Goal: Task Accomplishment & Management: Manage account settings

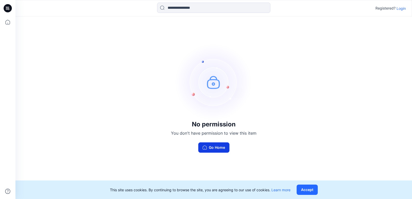
click at [217, 149] on button "Go Home" at bounding box center [213, 147] width 31 height 10
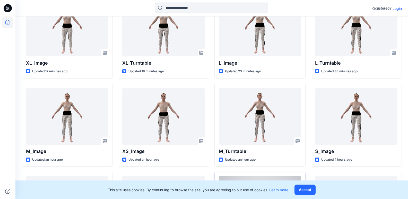
scroll to position [220, 0]
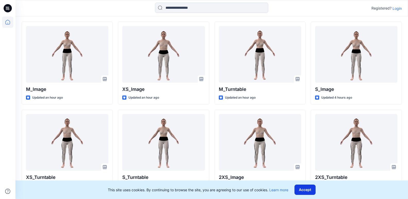
click at [308, 190] on button "Accept" at bounding box center [305, 190] width 21 height 10
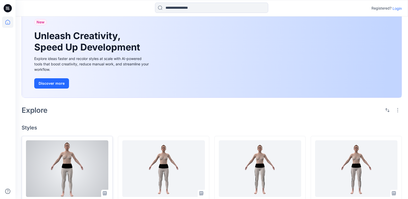
scroll to position [82, 0]
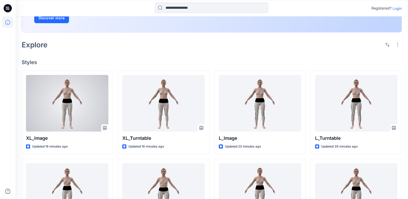
drag, startPoint x: 84, startPoint y: 106, endPoint x: 101, endPoint y: 55, distance: 53.6
click at [102, 55] on div "New Unleash Creativity, Speed Up Development Explore ideas faster and recolor s…" at bounding box center [211, 135] width 393 height 402
click at [71, 106] on div at bounding box center [67, 103] width 82 height 57
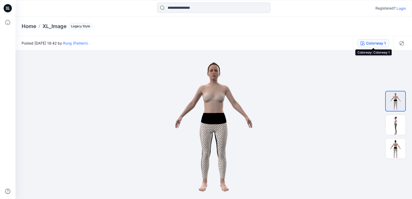
click at [376, 44] on div "Colorway 1" at bounding box center [376, 43] width 20 height 6
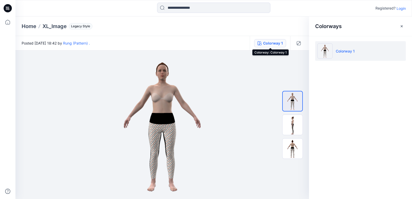
click at [268, 42] on div "Colorway 1" at bounding box center [273, 43] width 20 height 6
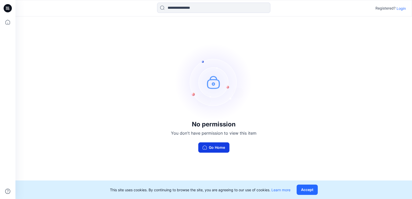
click at [214, 150] on button "Go Home" at bounding box center [213, 147] width 31 height 10
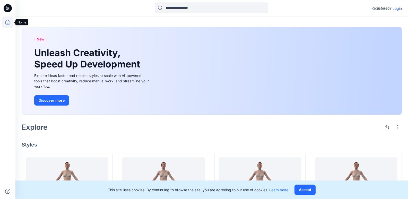
click at [8, 20] on icon at bounding box center [7, 21] width 11 height 11
click at [8, 6] on icon at bounding box center [8, 8] width 8 height 8
click at [8, 21] on icon at bounding box center [7, 21] width 11 height 11
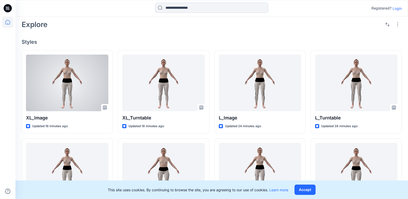
scroll to position [103, 0]
click at [77, 62] on div at bounding box center [67, 82] width 82 height 57
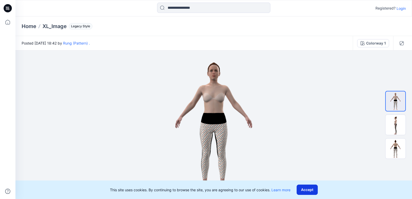
click at [310, 189] on button "Accept" at bounding box center [307, 190] width 21 height 10
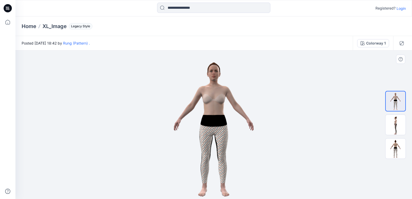
drag, startPoint x: 246, startPoint y: 117, endPoint x: 122, endPoint y: 124, distance: 124.1
click at [121, 124] on div at bounding box center [213, 124] width 397 height 149
drag, startPoint x: 213, startPoint y: 113, endPoint x: 292, endPoint y: 119, distance: 79.5
click at [292, 119] on div at bounding box center [213, 124] width 397 height 149
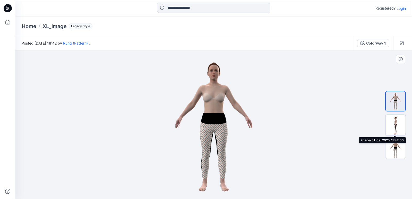
click at [396, 125] on img at bounding box center [395, 125] width 20 height 20
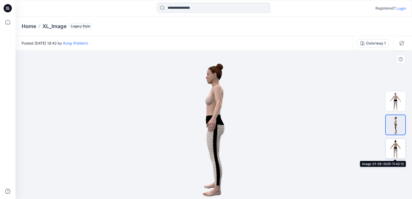
click at [397, 147] on img at bounding box center [395, 149] width 20 height 20
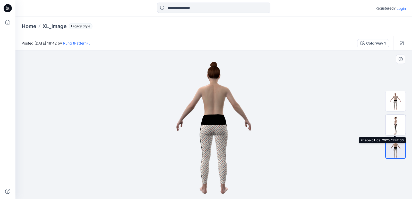
click at [392, 128] on img at bounding box center [395, 125] width 20 height 20
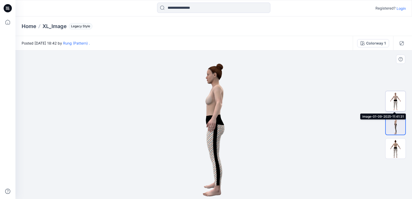
click at [397, 105] on img at bounding box center [395, 101] width 20 height 20
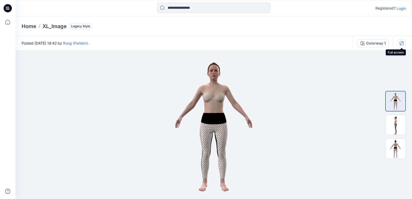
click at [403, 42] on icon "button" at bounding box center [402, 43] width 4 height 4
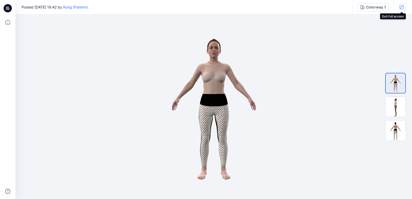
click at [404, 5] on button "button" at bounding box center [402, 7] width 8 height 8
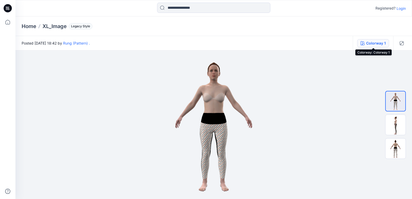
click at [372, 45] on div "Colorway 1" at bounding box center [376, 43] width 20 height 6
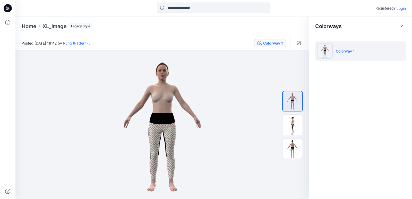
drag, startPoint x: 338, startPoint y: 54, endPoint x: 405, endPoint y: 98, distance: 80.1
click at [405, 98] on div "Colorways Colorway 1" at bounding box center [360, 107] width 103 height 183
click at [5, 22] on icon at bounding box center [7, 21] width 11 height 11
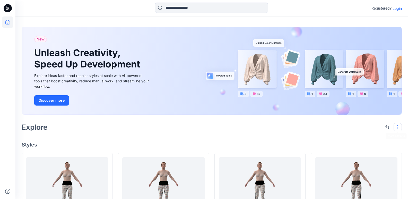
click at [396, 126] on button "button" at bounding box center [398, 127] width 8 height 8
click at [326, 154] on p "Card" at bounding box center [332, 155] width 26 height 6
click at [284, 128] on div "Explore Layout Grid Large Grid Folder View Compact Card" at bounding box center [212, 127] width 380 height 12
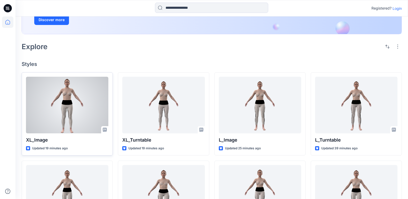
scroll to position [103, 0]
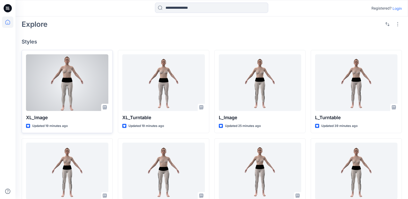
click at [72, 91] on div at bounding box center [67, 82] width 82 height 57
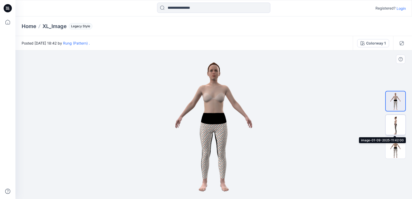
click at [394, 128] on img at bounding box center [395, 125] width 20 height 20
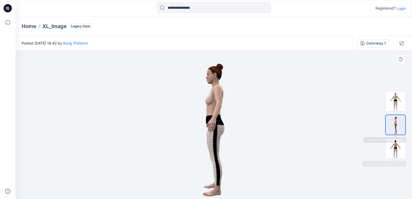
drag, startPoint x: 401, startPoint y: 145, endPoint x: 398, endPoint y: 132, distance: 13.1
click at [400, 143] on img at bounding box center [395, 149] width 20 height 20
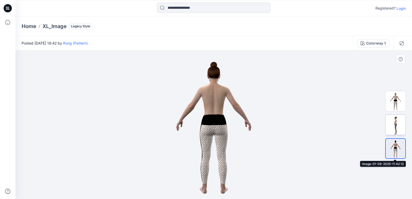
click at [398, 121] on img at bounding box center [395, 125] width 20 height 20
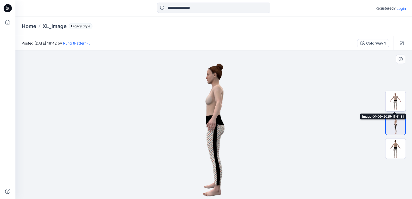
click at [389, 107] on img at bounding box center [395, 101] width 20 height 20
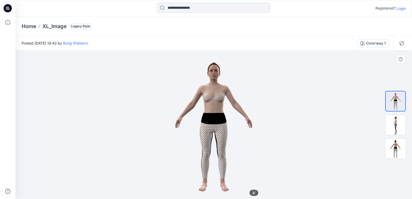
click at [200, 113] on img at bounding box center [214, 124] width 94 height 149
click at [236, 102] on img at bounding box center [214, 124] width 94 height 149
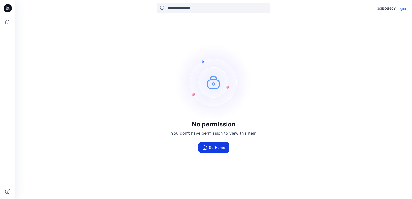
click at [222, 148] on button "Go Home" at bounding box center [213, 147] width 31 height 10
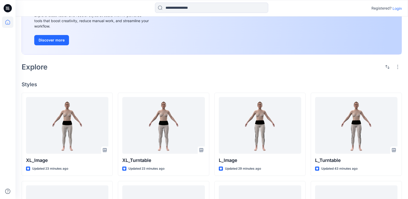
scroll to position [69, 0]
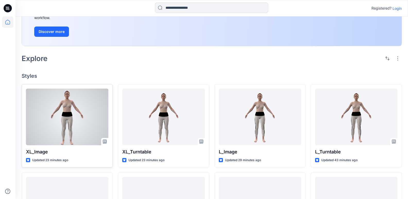
click at [68, 117] on div at bounding box center [67, 117] width 82 height 57
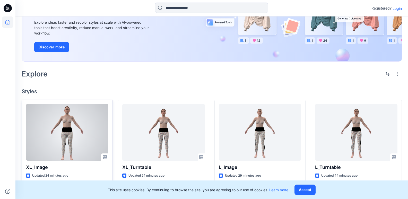
scroll to position [51, 0]
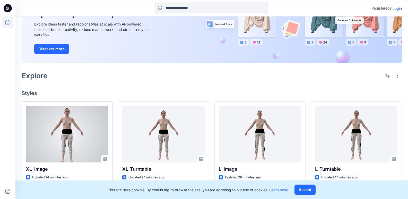
click at [67, 134] on div at bounding box center [67, 134] width 82 height 57
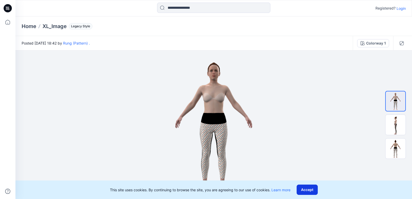
click at [311, 186] on button "Accept" at bounding box center [307, 190] width 21 height 10
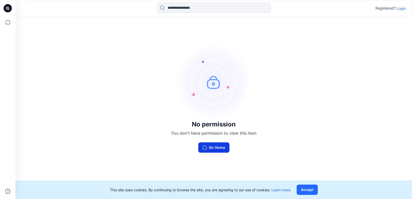
click at [216, 149] on button "Go Home" at bounding box center [213, 147] width 31 height 10
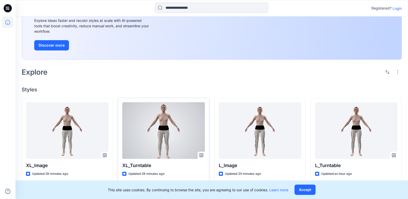
scroll to position [69, 0]
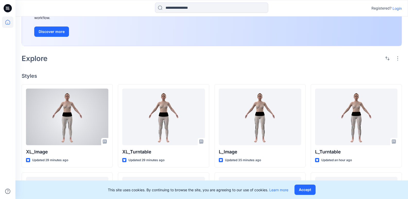
drag, startPoint x: 94, startPoint y: 97, endPoint x: 125, endPoint y: 73, distance: 39.3
click at [125, 73] on h4 "Styles" at bounding box center [212, 76] width 380 height 6
click at [101, 102] on div at bounding box center [67, 117] width 82 height 57
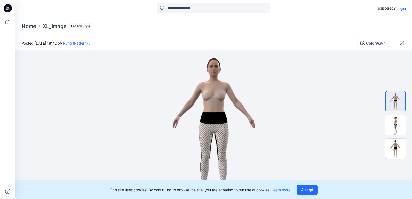
click at [401, 8] on p "Login" at bounding box center [401, 8] width 9 height 5
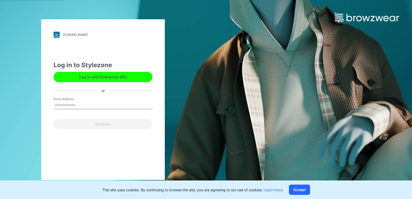
click at [66, 107] on input "Email Address" at bounding box center [103, 105] width 99 height 8
type input "**********"
click at [103, 105] on input "**********" at bounding box center [103, 105] width 99 height 8
drag, startPoint x: 115, startPoint y: 106, endPoint x: 116, endPoint y: 125, distance: 18.8
click at [115, 107] on input "**********" at bounding box center [103, 105] width 99 height 8
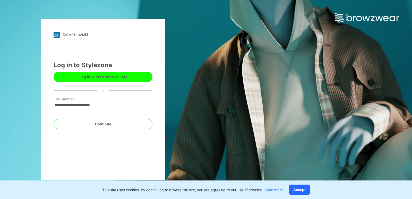
drag, startPoint x: 129, startPoint y: 148, endPoint x: 126, endPoint y: 131, distance: 17.2
click at [126, 146] on div "**********" at bounding box center [103, 99] width 124 height 161
click at [117, 74] on button "Log in with Enterprise SSO" at bounding box center [103, 77] width 99 height 10
